Goal: Find specific page/section: Find specific page/section

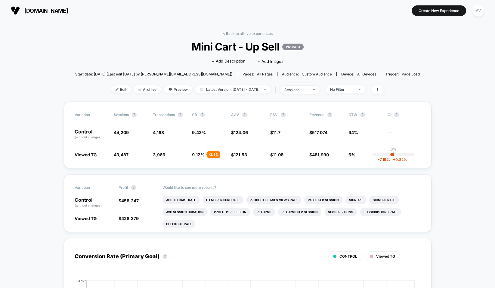
click at [246, 35] on link "< Back to all live experiences" at bounding box center [248, 33] width 50 height 5
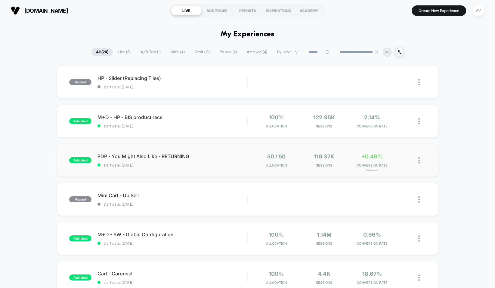
click at [183, 170] on div "published PDP - You Might Also Like - RETURNING start date: 8/6/2025 50 / 50 Al…" at bounding box center [247, 160] width 381 height 33
